Goal: Transaction & Acquisition: Purchase product/service

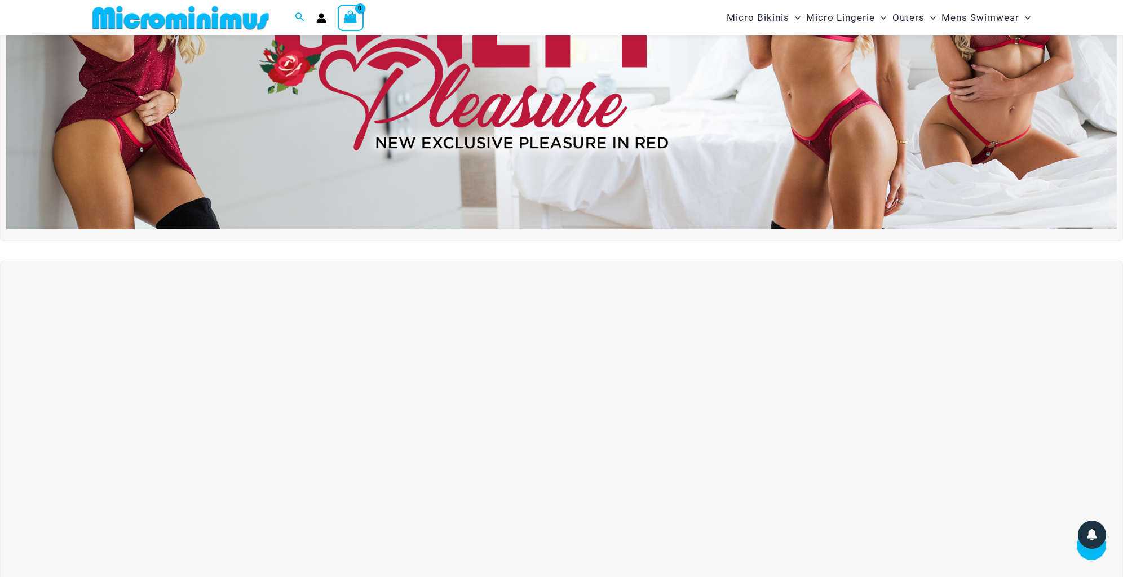
scroll to position [215, 0]
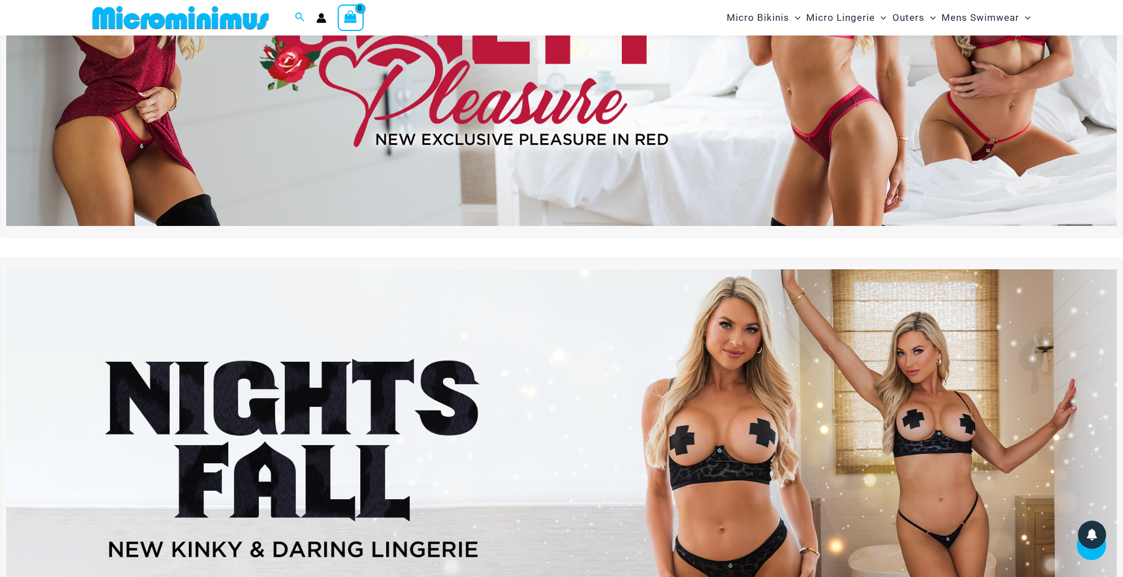
click at [997, 110] on img at bounding box center [561, 37] width 1111 height 377
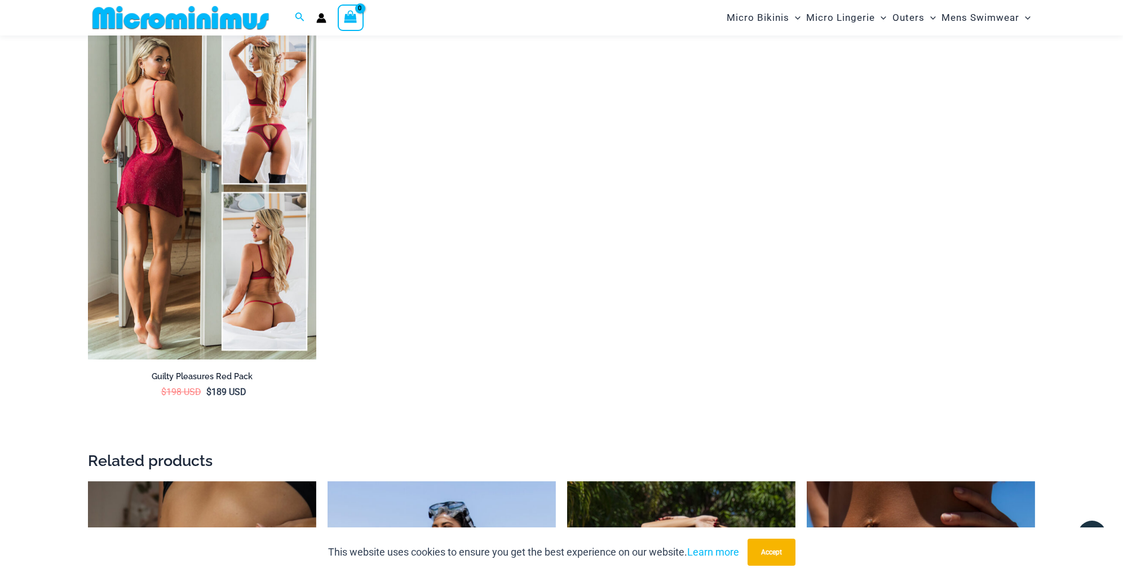
scroll to position [2030, 0]
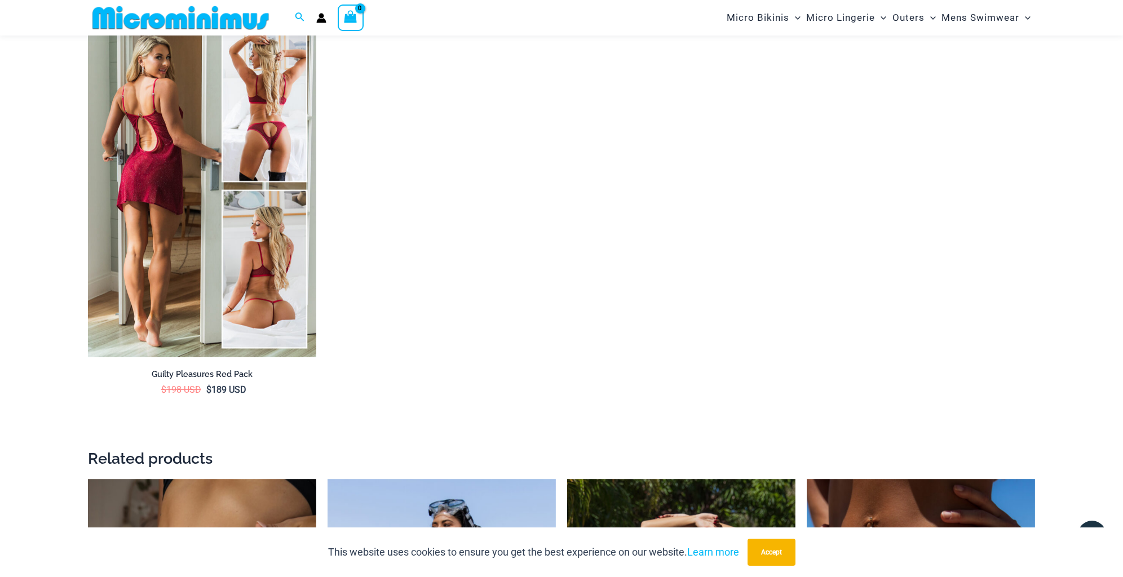
click at [257, 240] on img at bounding box center [202, 186] width 228 height 343
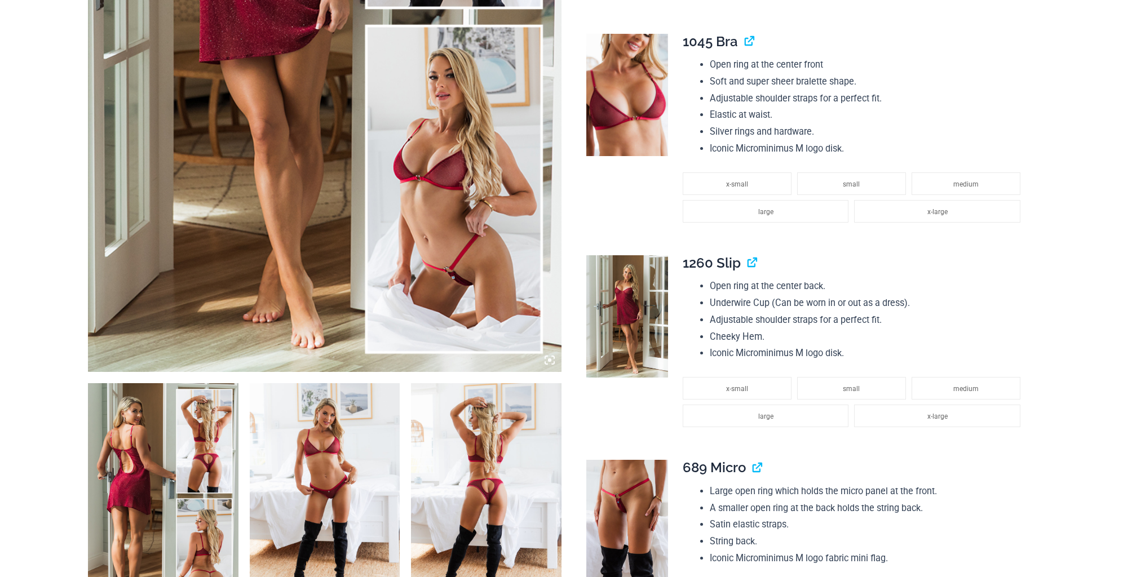
scroll to position [451, 0]
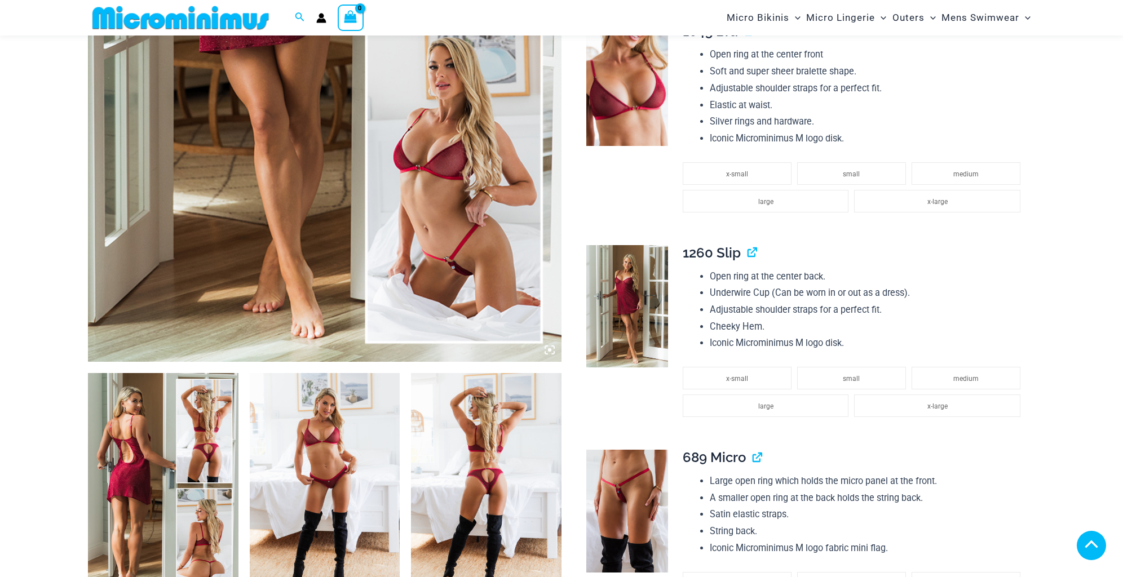
click at [440, 258] on img at bounding box center [325, 7] width 474 height 710
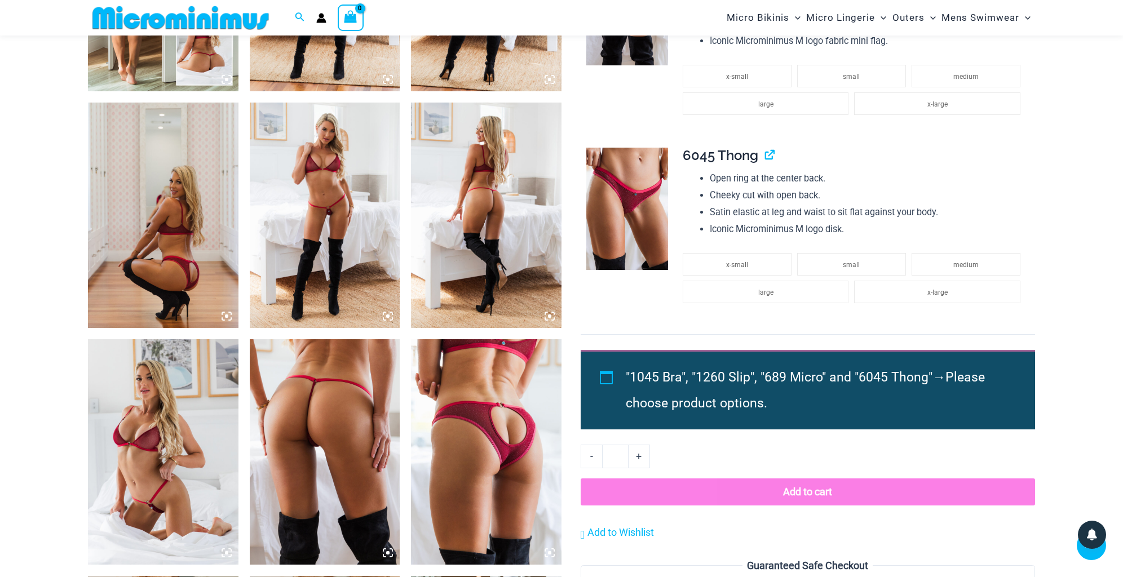
scroll to position [1128, 0]
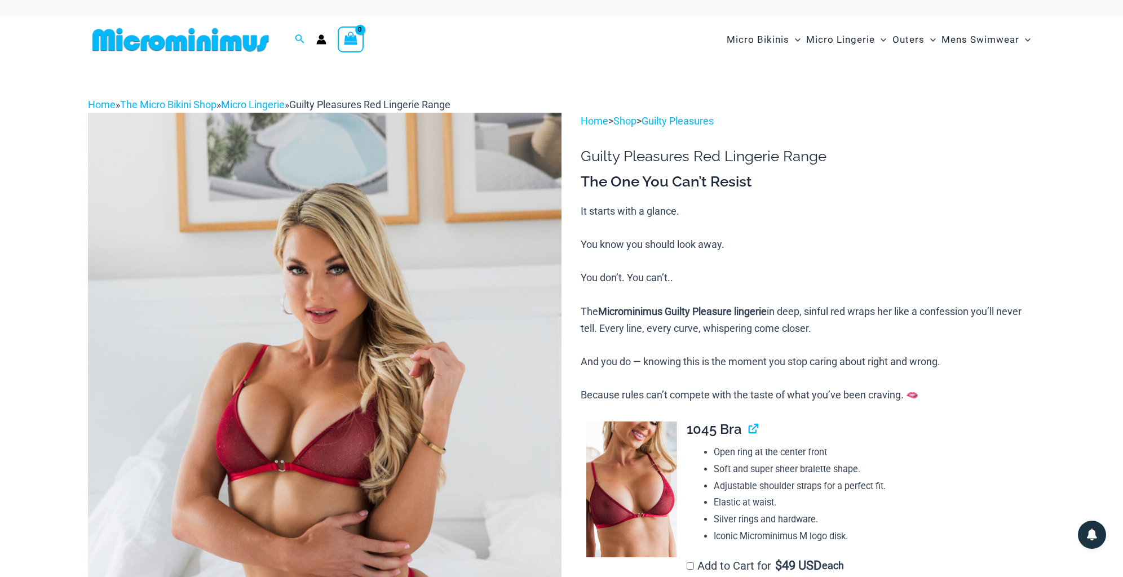
click at [322, 41] on icon "Account icon link" at bounding box center [322, 42] width 10 height 5
click at [182, 48] on img at bounding box center [180, 39] width 185 height 25
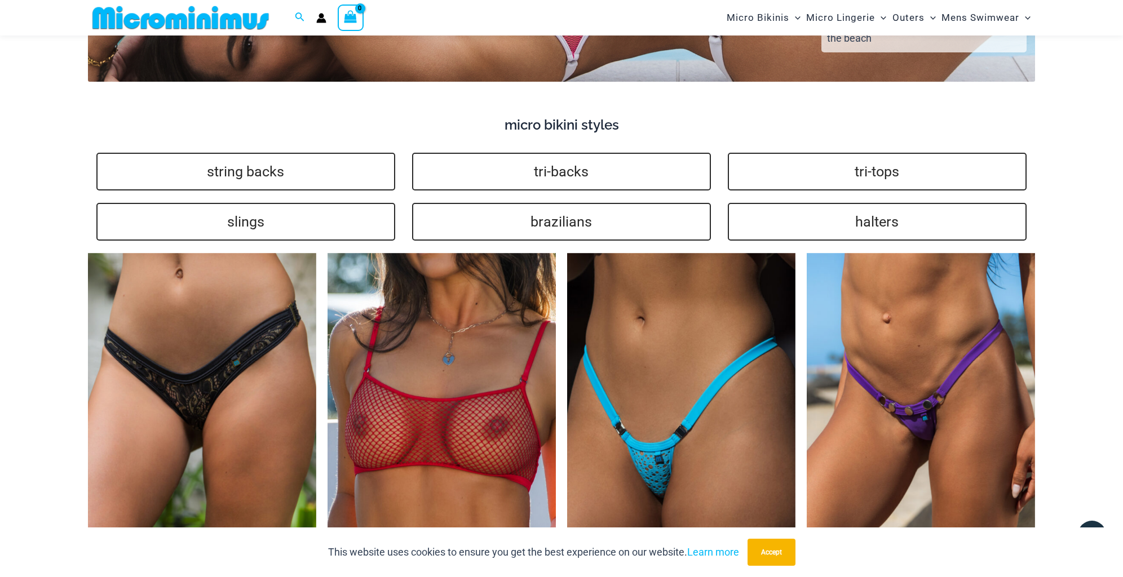
scroll to position [2809, 0]
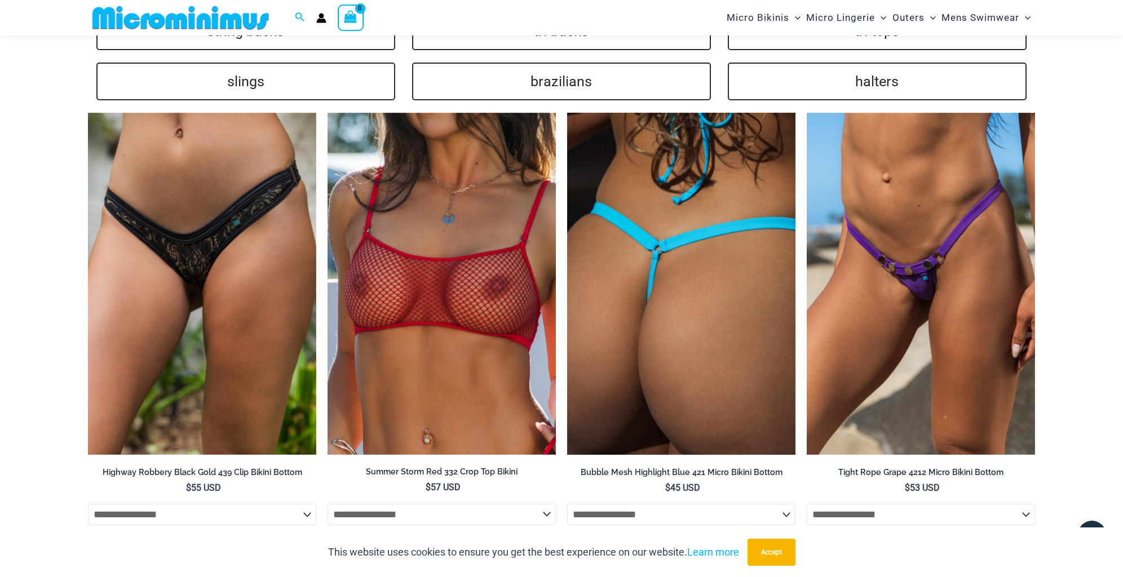
click at [683, 263] on img at bounding box center [681, 284] width 228 height 343
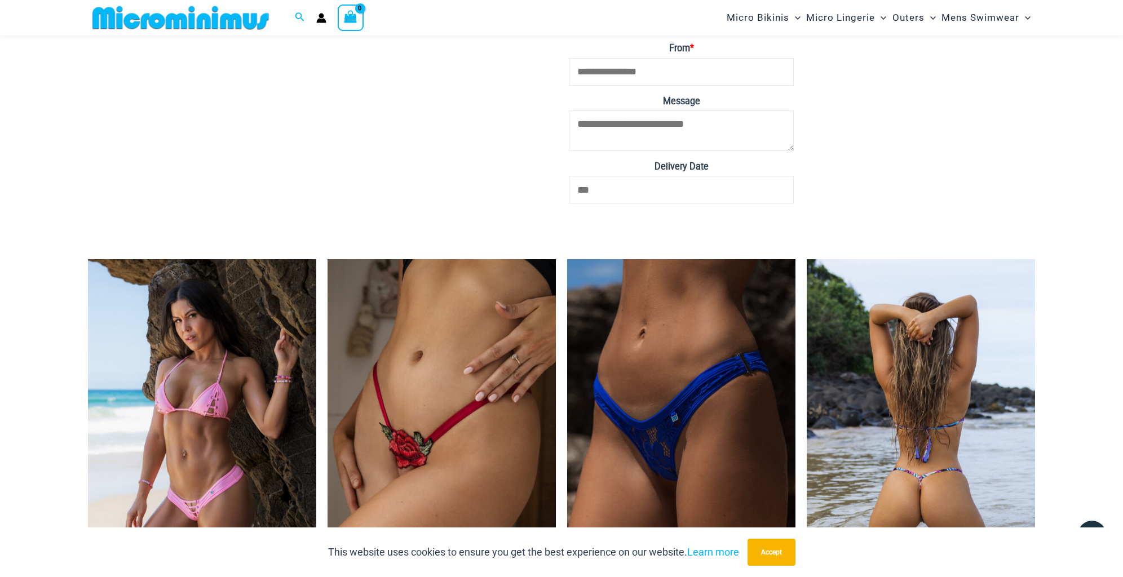
scroll to position [3259, 0]
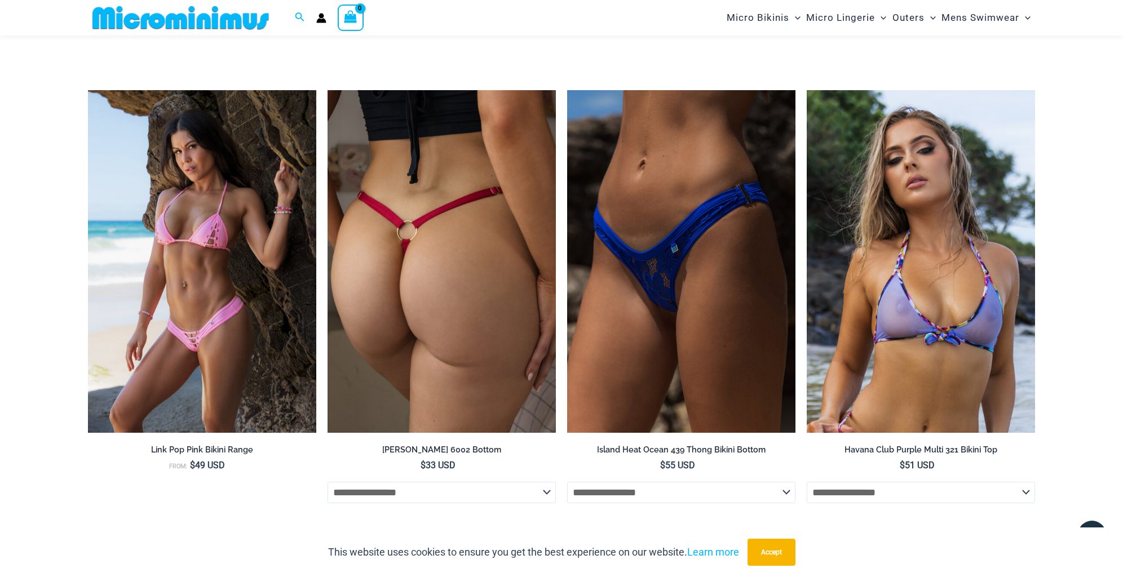
click at [440, 223] on img at bounding box center [442, 261] width 228 height 343
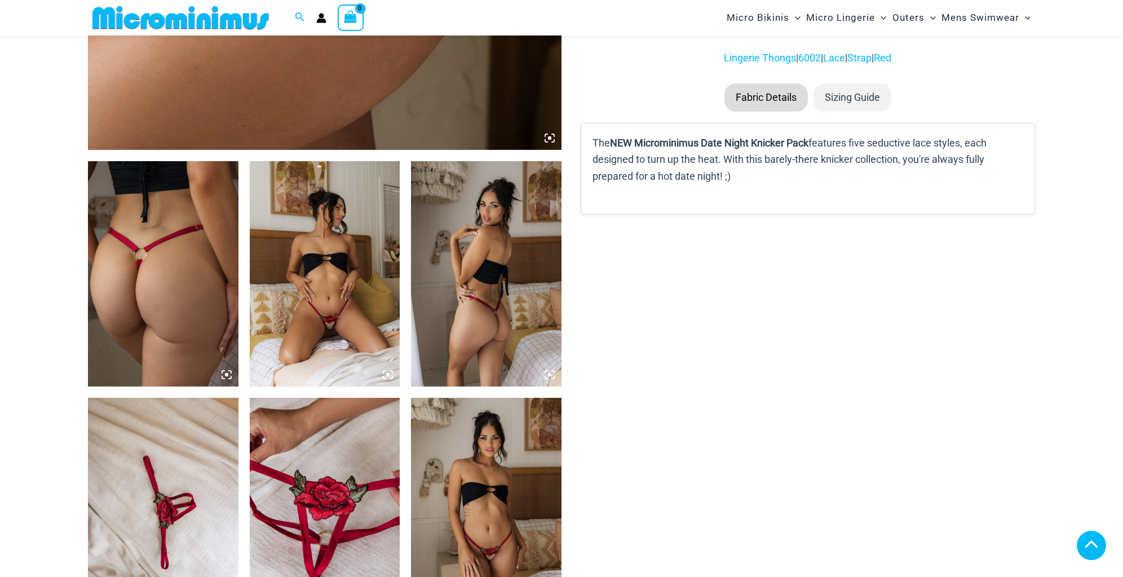
scroll to position [666, 0]
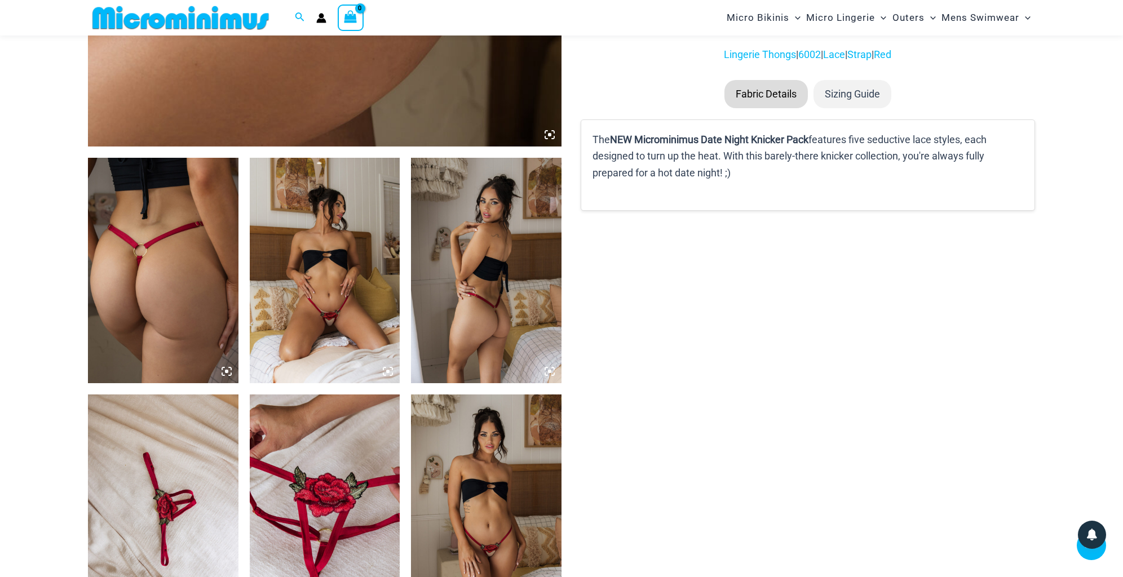
click at [284, 253] on img at bounding box center [325, 271] width 151 height 226
click at [330, 275] on img at bounding box center [325, 271] width 151 height 226
click at [198, 258] on img at bounding box center [163, 271] width 151 height 226
click at [226, 373] on icon at bounding box center [226, 371] width 3 height 3
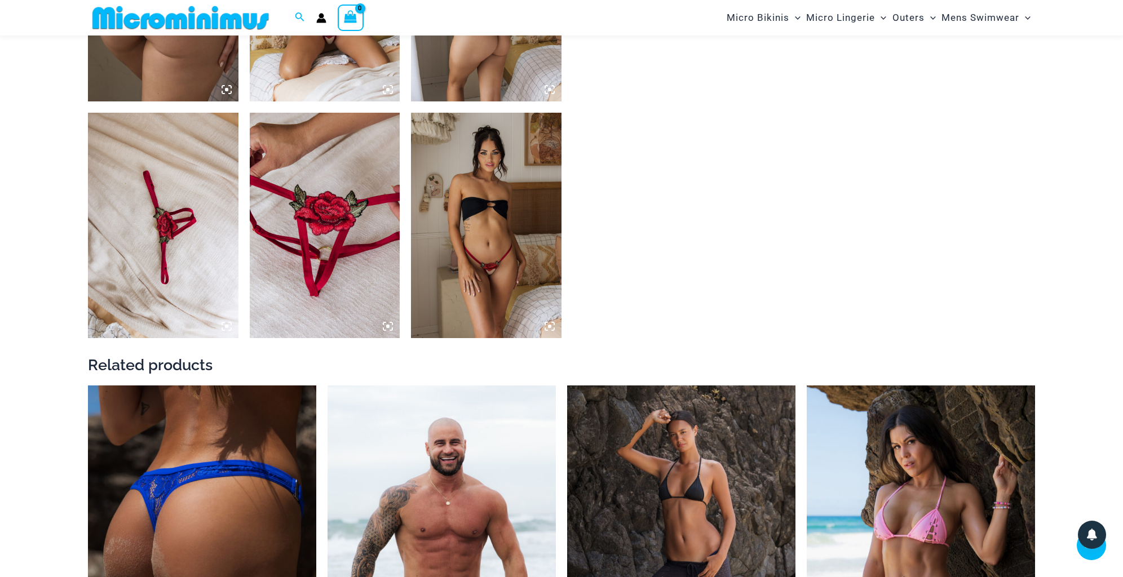
scroll to position [836, 0]
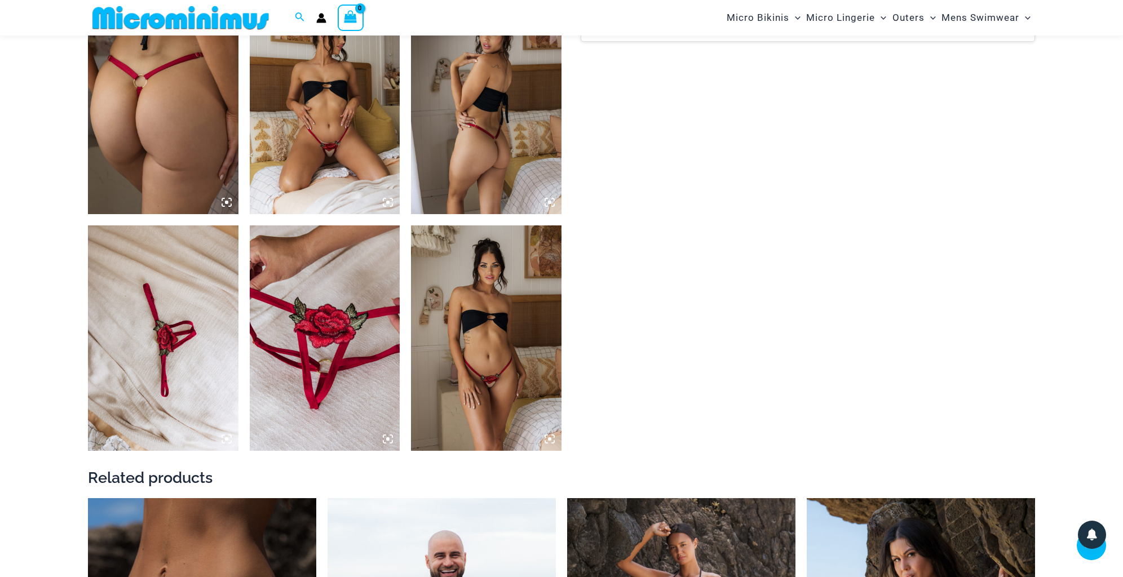
click at [462, 297] on img at bounding box center [486, 339] width 151 height 226
click at [469, 276] on img at bounding box center [486, 339] width 151 height 226
click at [547, 439] on icon at bounding box center [550, 439] width 10 height 10
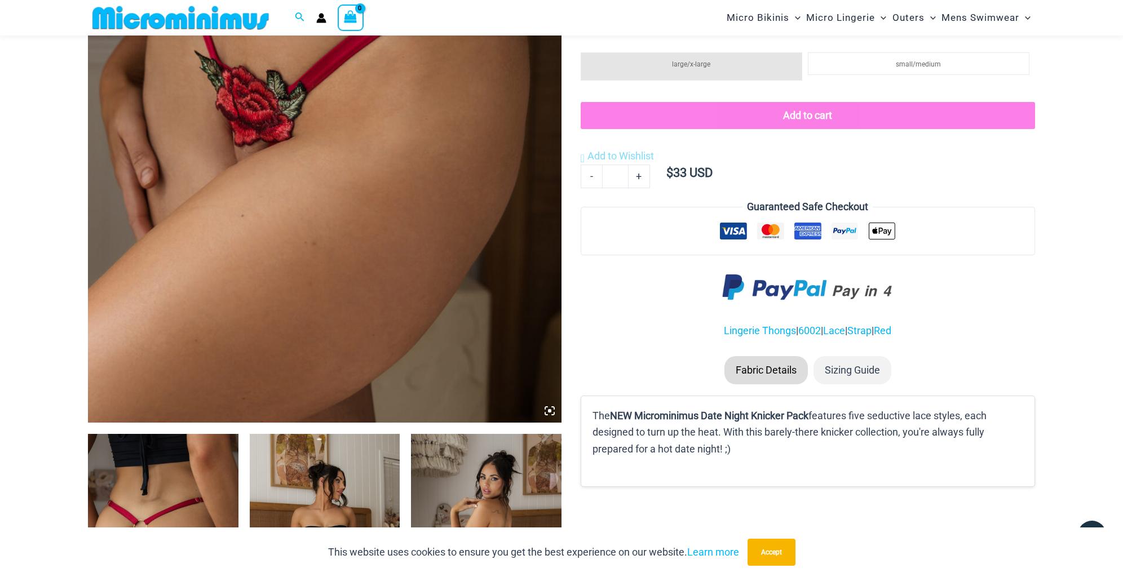
scroll to position [385, 0]
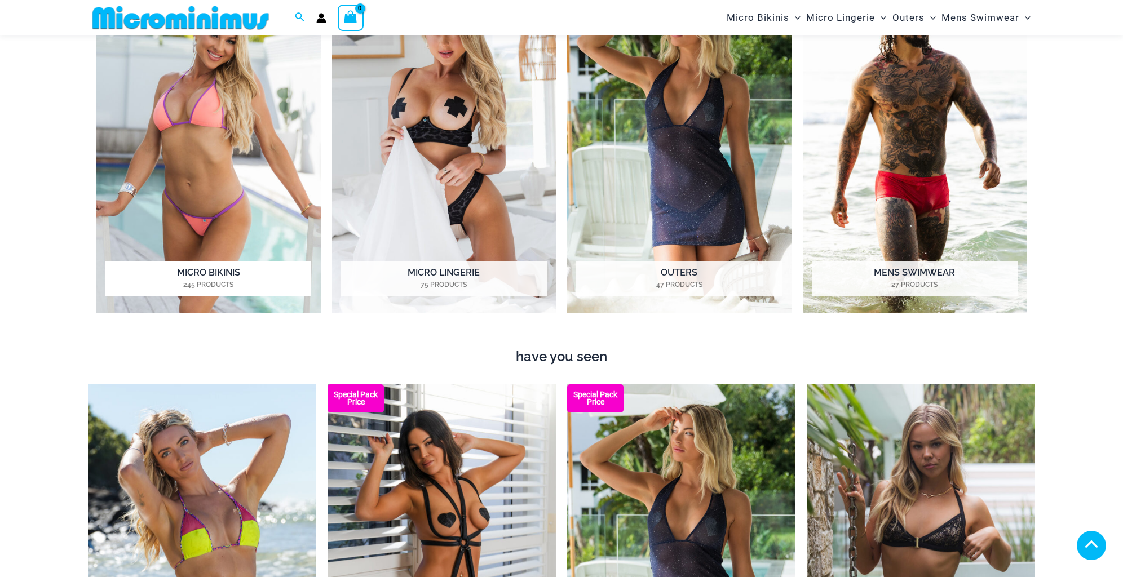
scroll to position [1117, 0]
